Goal: Navigation & Orientation: Find specific page/section

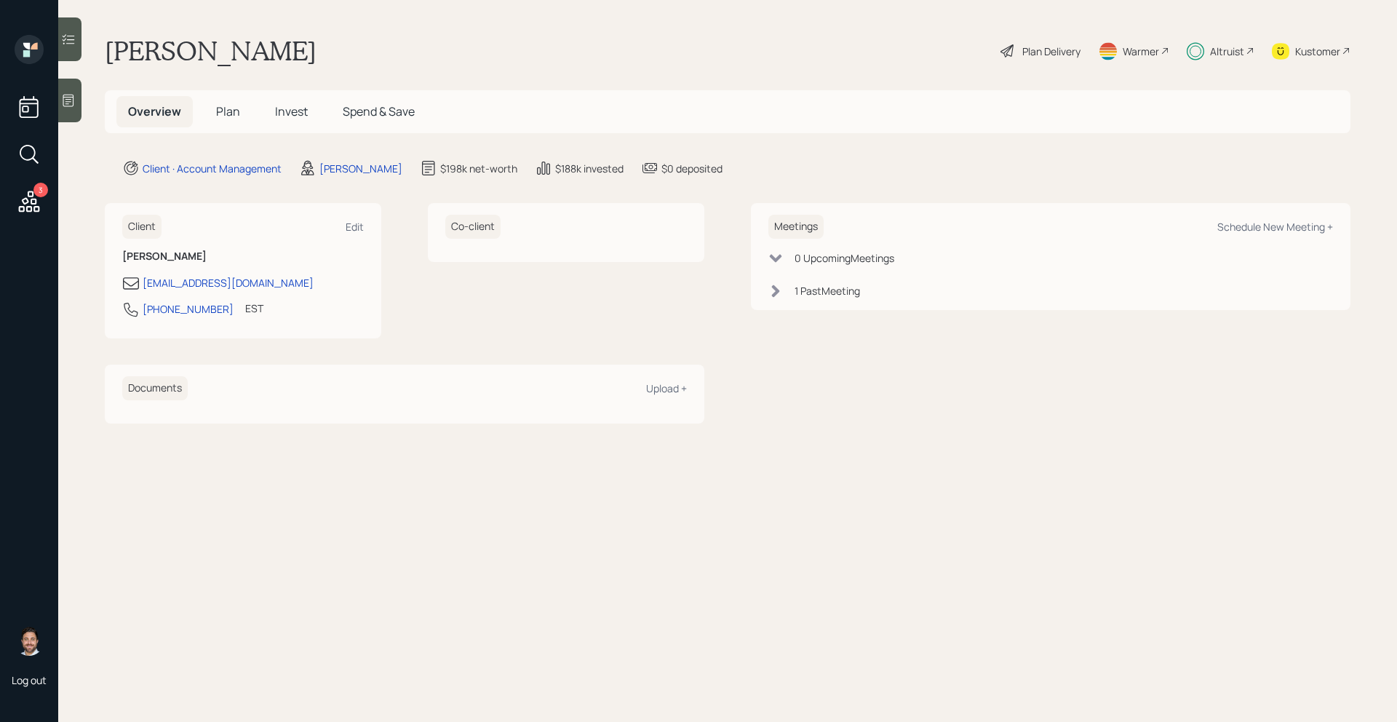
click at [1229, 48] on div "Altruist" at bounding box center [1227, 51] width 34 height 15
